Goal: Information Seeking & Learning: Find specific fact

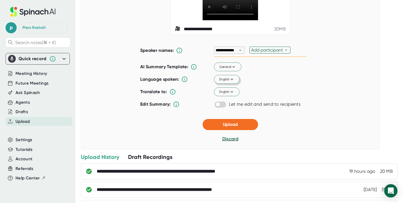
scroll to position [103, 0]
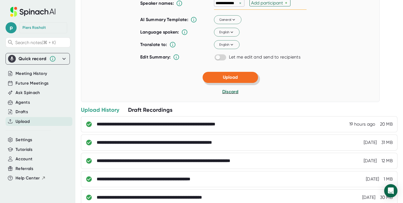
click at [218, 83] on button "Upload" at bounding box center [230, 77] width 55 height 11
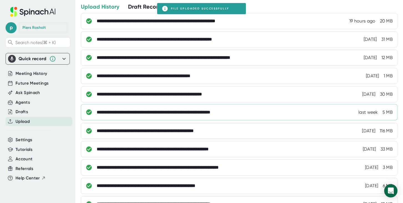
scroll to position [20, 0]
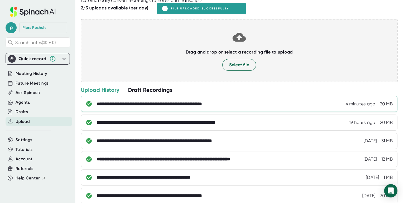
click at [153, 105] on div "**********" at bounding box center [164, 104] width 135 height 6
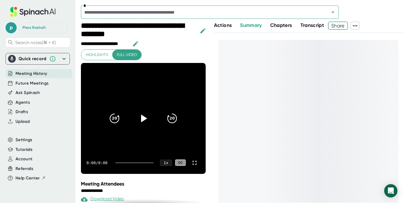
click at [341, 28] on span "Share" at bounding box center [337, 26] width 19 height 10
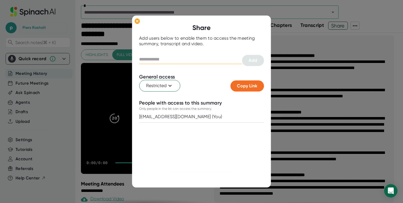
click at [155, 56] on input "text" at bounding box center [190, 59] width 103 height 9
type input "**"
paste input "**********"
type input "**********"
click at [249, 63] on span "Add" at bounding box center [253, 60] width 9 height 5
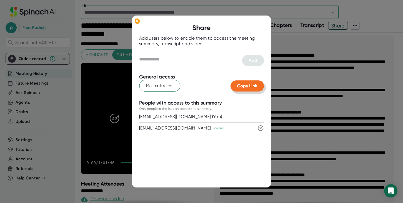
click at [252, 85] on span "Copy Link" at bounding box center [247, 85] width 20 height 5
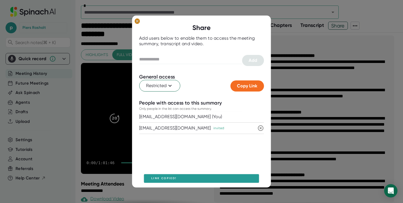
click at [137, 20] on icon at bounding box center [137, 21] width 2 height 2
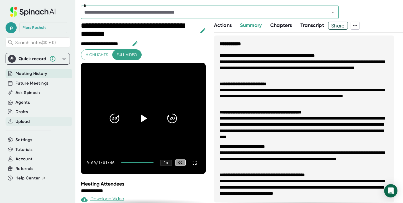
click at [30, 124] on div "Upload" at bounding box center [39, 121] width 67 height 9
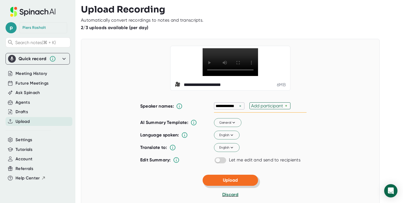
click at [224, 183] on span "Upload" at bounding box center [230, 179] width 15 height 5
click at [226, 186] on button "Upload" at bounding box center [230, 180] width 55 height 11
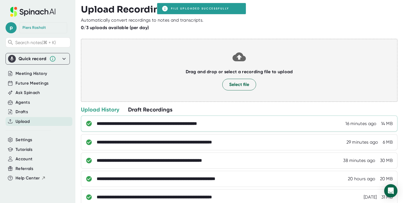
click at [179, 124] on div "**********" at bounding box center [162, 124] width 130 height 6
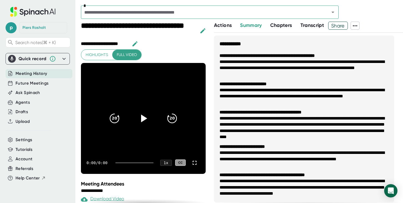
click at [313, 25] on span "Transcript" at bounding box center [312, 25] width 24 height 6
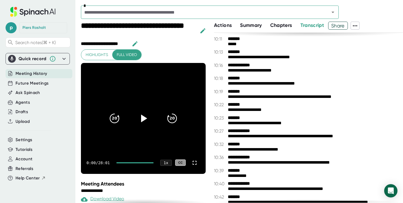
scroll to position [2121, 0]
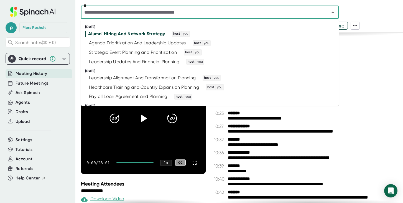
click at [159, 11] on input "text" at bounding box center [202, 12] width 238 height 8
click at [111, 6] on div "*" at bounding box center [210, 12] width 258 height 13
click at [111, 51] on div "Strategic Event Planning and Prioritization" at bounding box center [133, 53] width 88 height 6
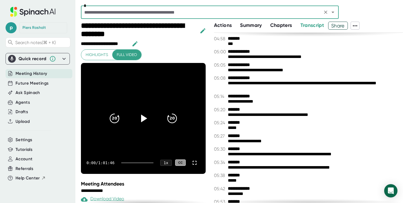
scroll to position [877, 0]
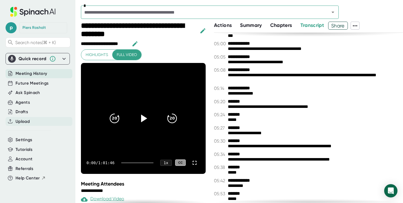
click at [22, 121] on span "Upload" at bounding box center [23, 121] width 14 height 6
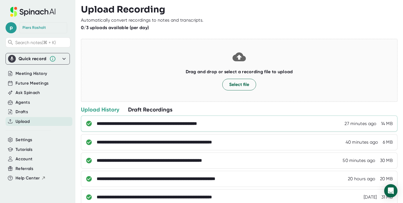
click at [189, 124] on div "**********" at bounding box center [162, 124] width 130 height 6
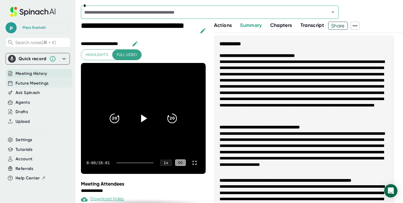
click at [48, 81] on div "Future Meetings" at bounding box center [39, 83] width 67 height 9
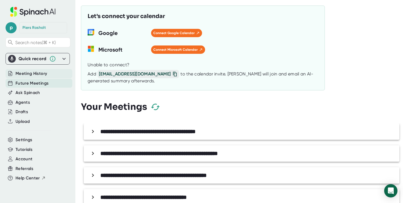
click at [41, 71] on span "Meeting History" at bounding box center [32, 73] width 32 height 6
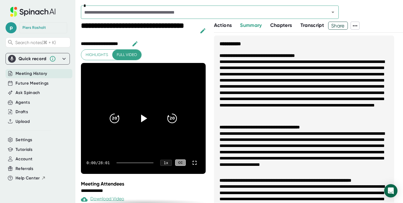
click at [314, 27] on span "Transcript" at bounding box center [312, 25] width 24 height 6
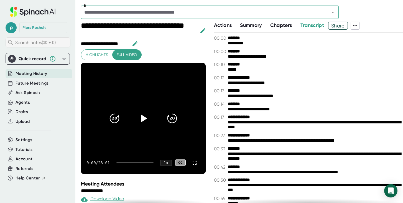
click at [23, 42] on span "Search notes (⌘ + K)" at bounding box center [35, 42] width 40 height 5
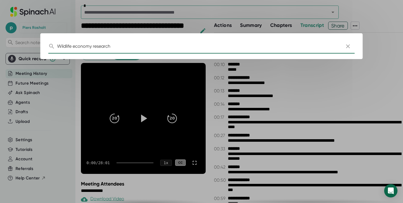
type input "Wildlife economy research"
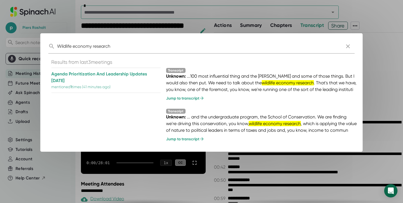
click at [109, 72] on p "Agenda Prioritization And Leadership Updates [DATE]" at bounding box center [105, 77] width 109 height 13
click at [187, 98] on div "Jump to transcript" at bounding box center [261, 98] width 191 height 5
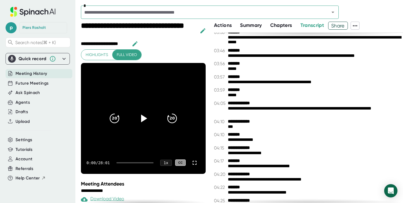
scroll to position [804, 0]
